Goal: Task Accomplishment & Management: Manage account settings

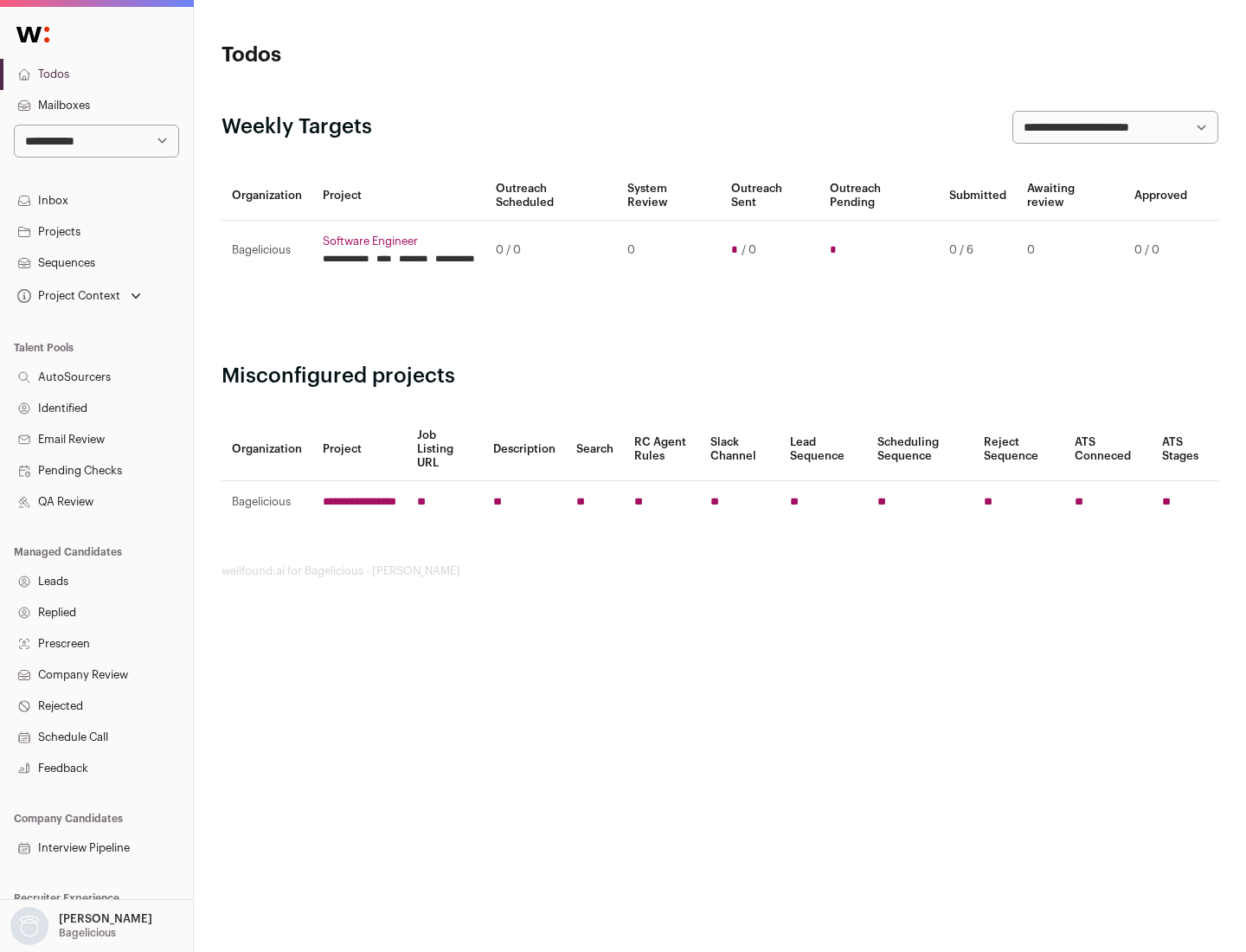
click at [96, 231] on link "Projects" at bounding box center [96, 232] width 193 height 31
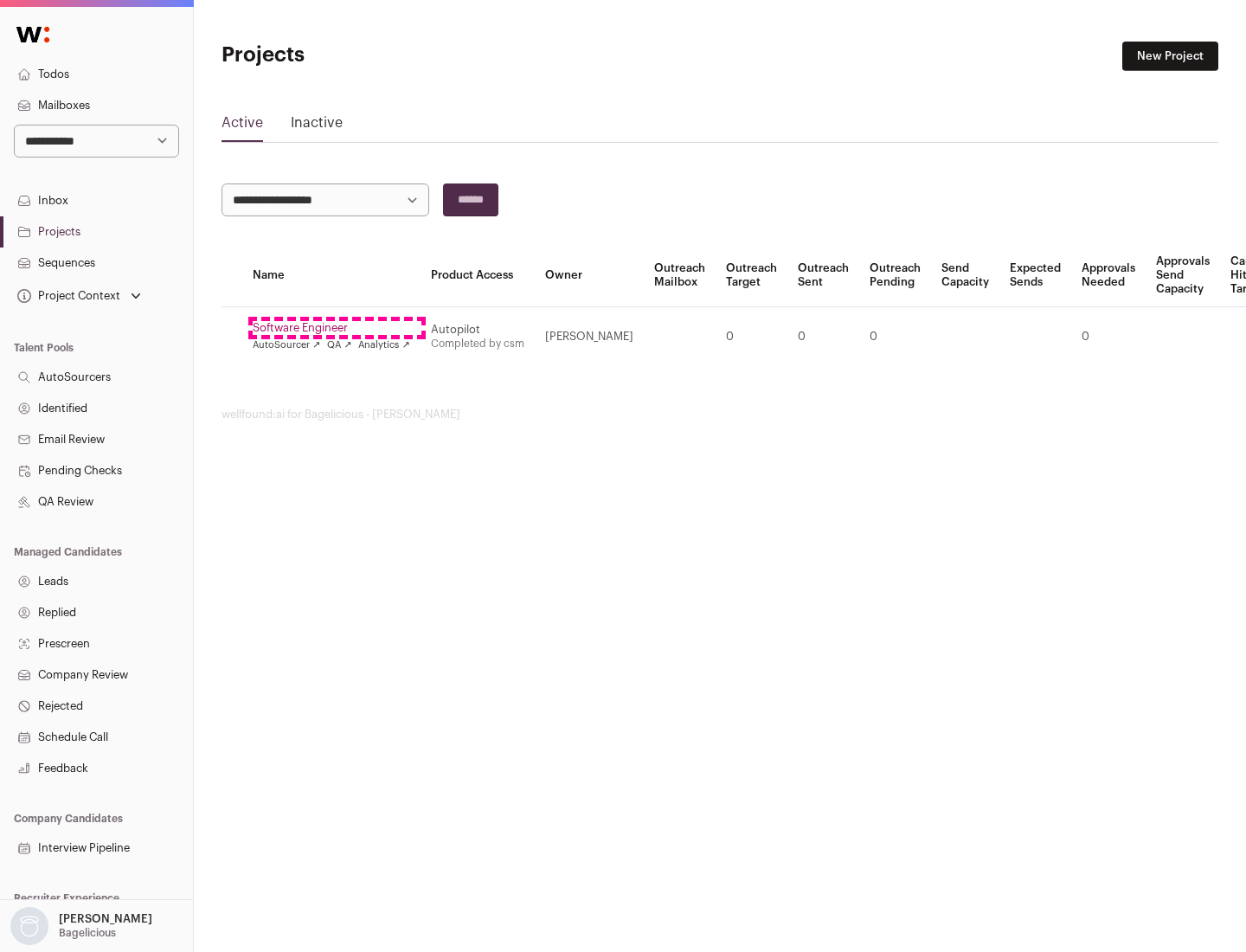
click at [336, 328] on link "Software Engineer" at bounding box center [331, 327] width 157 height 14
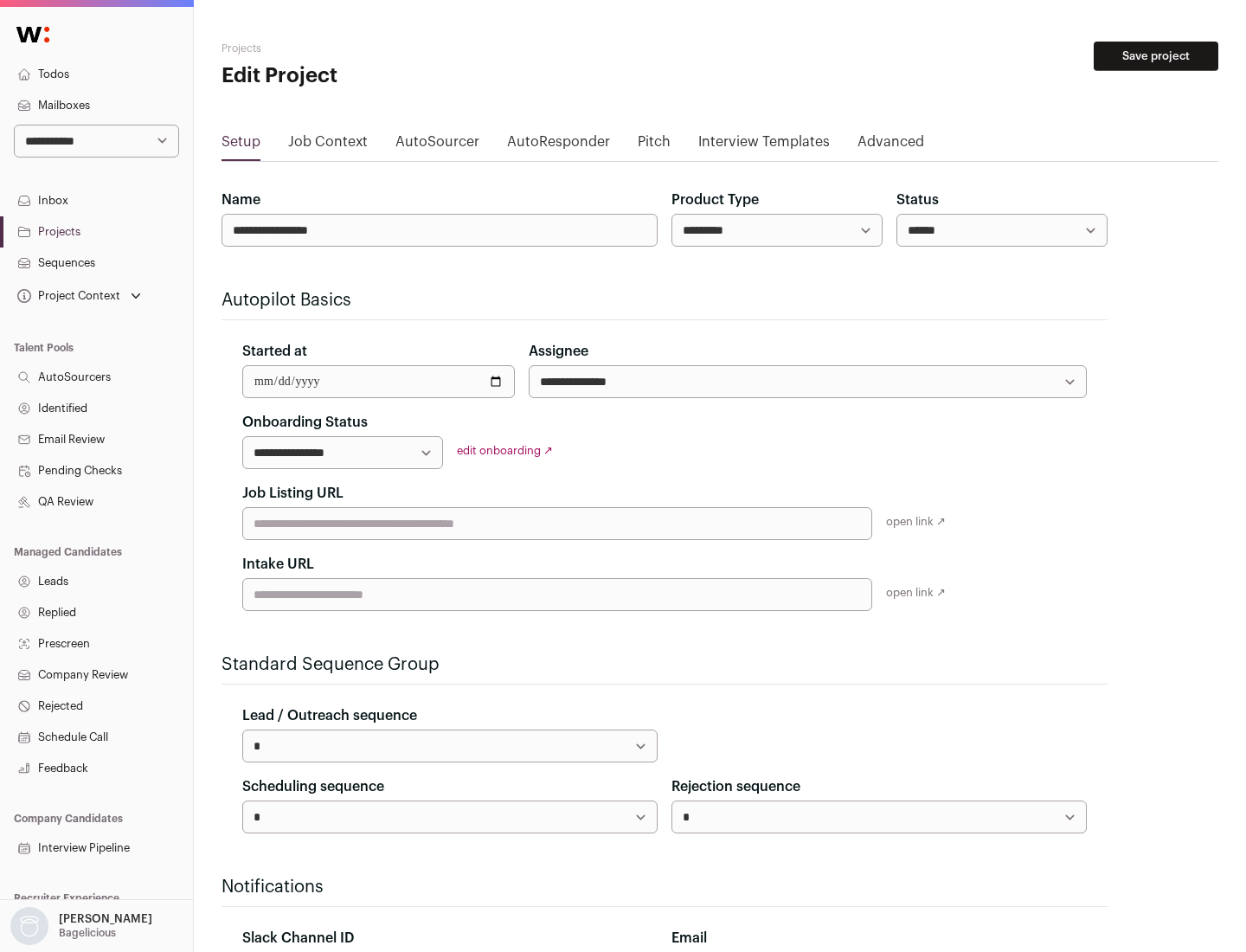
click at [1156, 56] on button "Save project" at bounding box center [1155, 56] width 125 height 30
